Goal: Transaction & Acquisition: Book appointment/travel/reservation

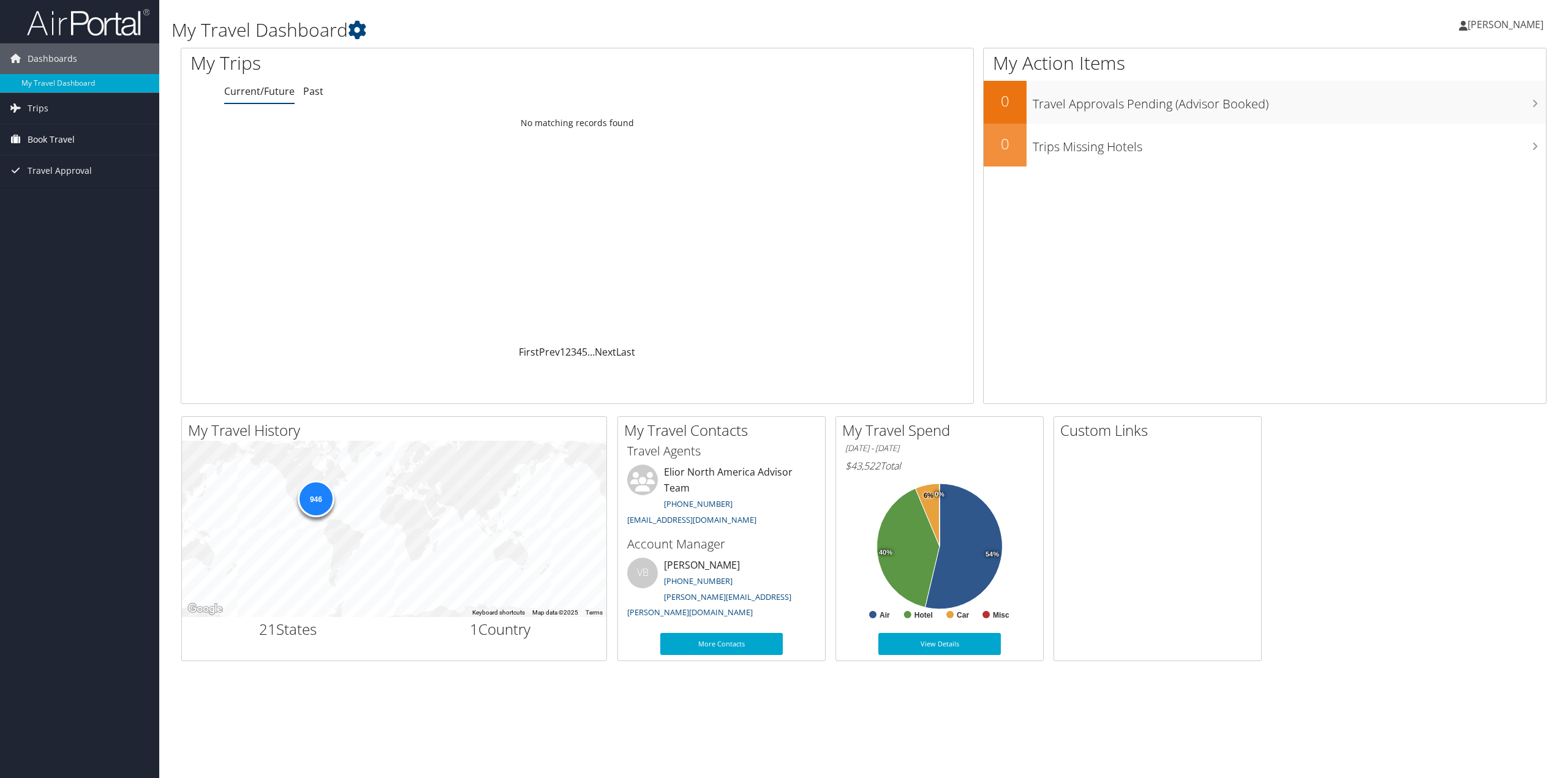
click at [51, 142] on span "Book Travel" at bounding box center [51, 140] width 47 height 31
click at [87, 196] on link "Book/Manage Online Trips" at bounding box center [80, 200] width 160 height 18
